Goal: Information Seeking & Learning: Check status

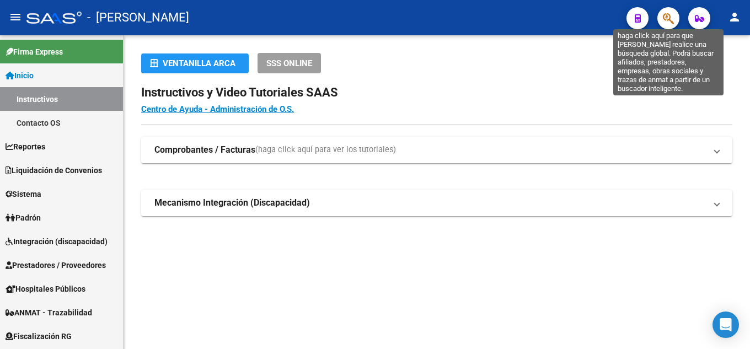
click at [670, 16] on icon "button" at bounding box center [668, 18] width 11 height 13
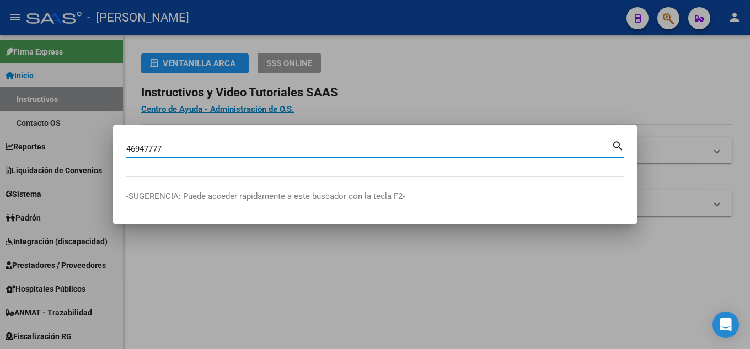
type input "46947777"
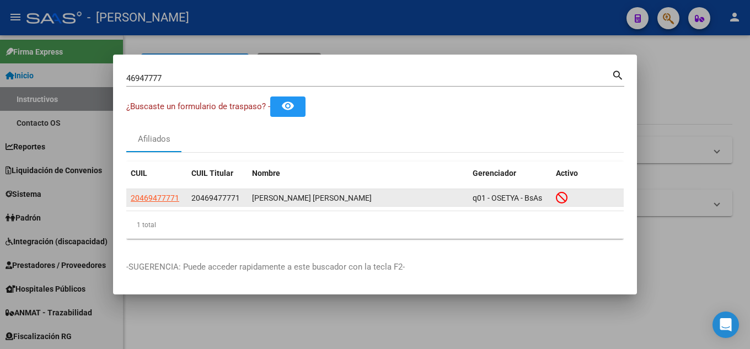
drag, startPoint x: 204, startPoint y: 196, endPoint x: 237, endPoint y: 194, distance: 33.2
click at [237, 194] on span "20469477771" at bounding box center [215, 198] width 49 height 9
copy span "46947777"
click at [161, 192] on app-link-go-to "20469477771" at bounding box center [155, 198] width 49 height 13
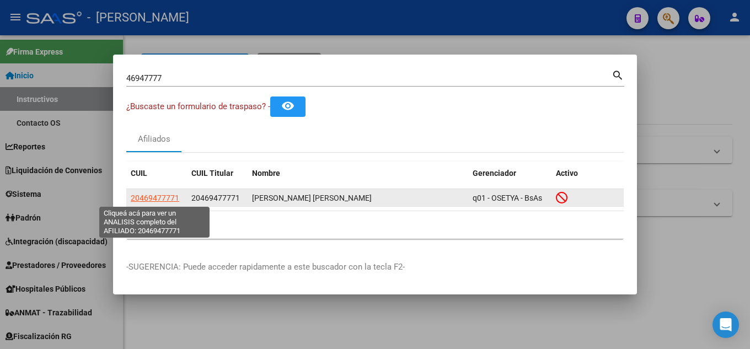
click at [159, 195] on span "20469477771" at bounding box center [155, 198] width 49 height 9
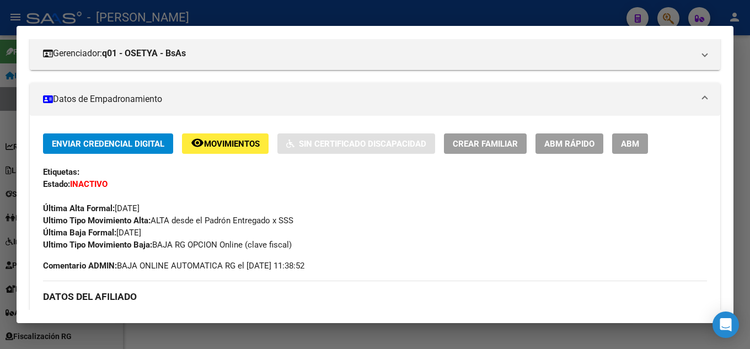
scroll to position [165, 0]
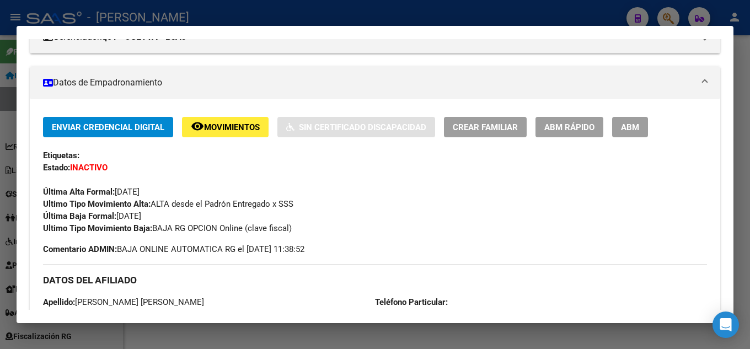
drag, startPoint x: 169, startPoint y: 218, endPoint x: 109, endPoint y: 217, distance: 59.6
click at [109, 217] on div "Enviar Credencial Digital remove_red_eye Movimientos Sin Certificado Discapacid…" at bounding box center [375, 175] width 664 height 117
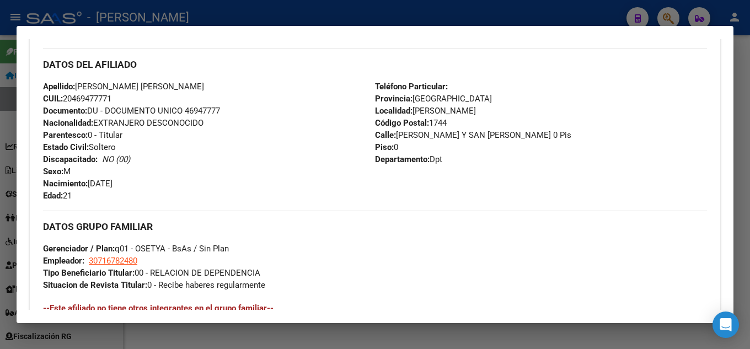
scroll to position [386, 0]
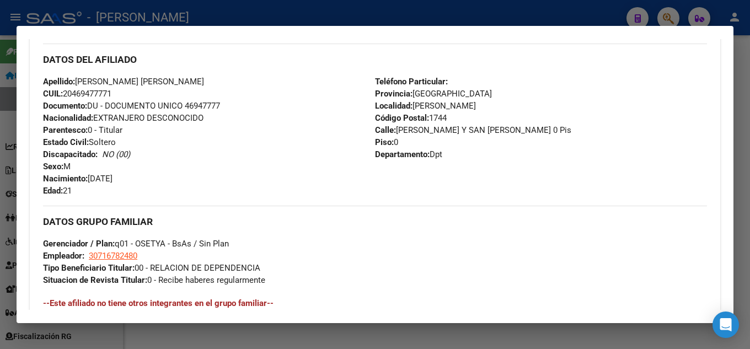
click at [204, 105] on span "Documento: DU - DOCUMENTO UNICO 46947777" at bounding box center [131, 106] width 177 height 10
click at [203, 105] on span "Documento: DU - DOCUMENTO UNICO 46947777" at bounding box center [131, 106] width 177 height 10
copy span "46947777"
click at [574, 25] on div "46947777 Buscar (apellido, dni, cuil, nro traspaso, cuit, obra social) search ¿…" at bounding box center [375, 174] width 750 height 349
